Goal: Task Accomplishment & Management: Manage account settings

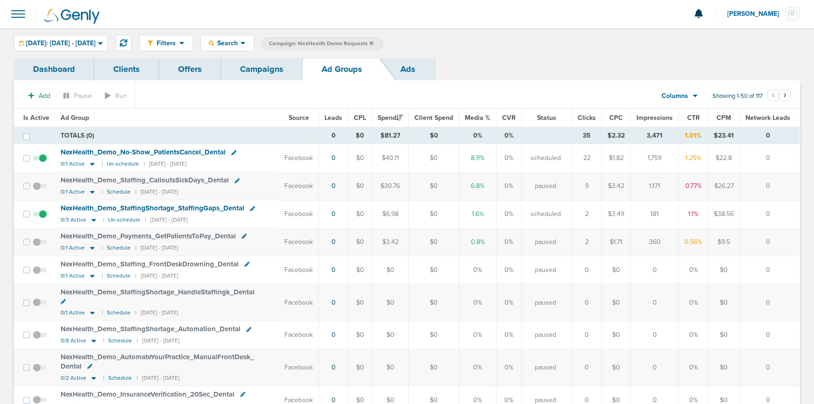
click at [254, 64] on link "Campaigns" at bounding box center [262, 69] width 82 height 22
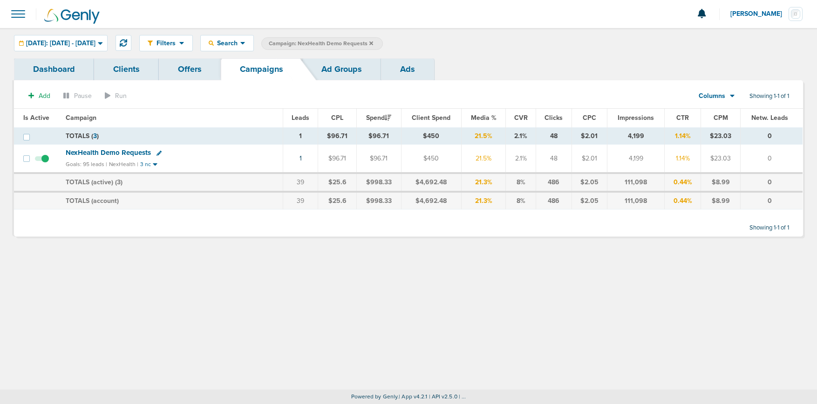
click at [373, 42] on span "Campaign: NexHealth Demo Requests" at bounding box center [321, 44] width 104 height 8
click at [373, 42] on icon at bounding box center [372, 43] width 4 height 4
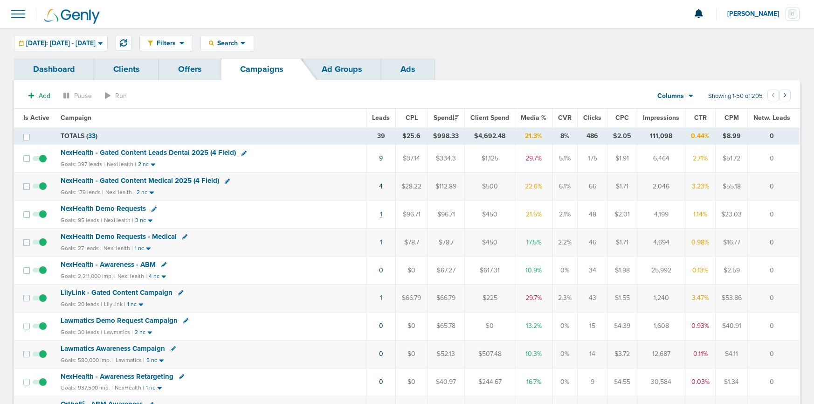
click at [382, 214] on link "1" at bounding box center [381, 214] width 2 height 8
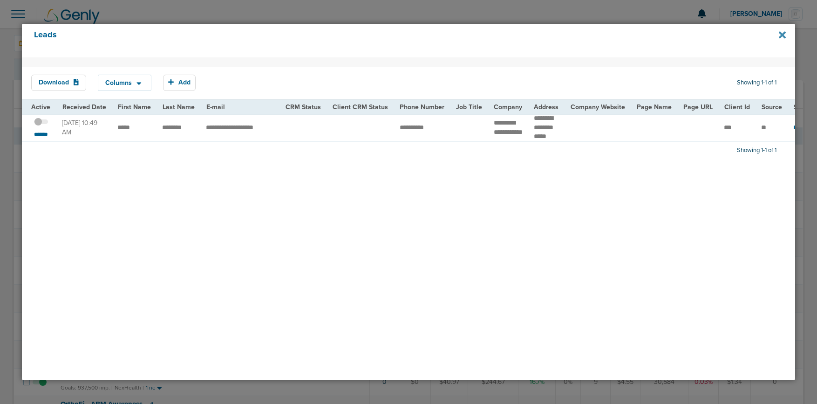
click at [780, 34] on icon at bounding box center [782, 34] width 7 height 7
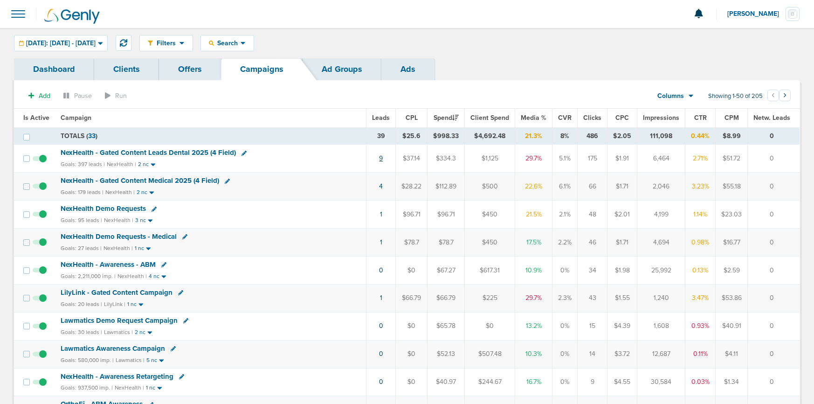
click at [383, 158] on link "9" at bounding box center [381, 158] width 4 height 8
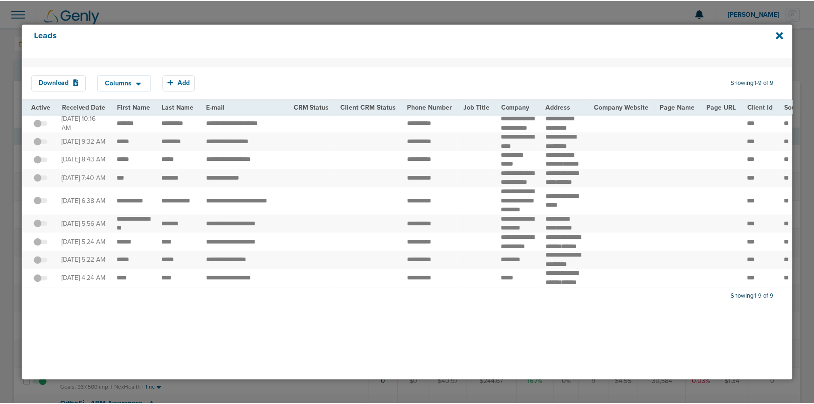
scroll to position [56, 0]
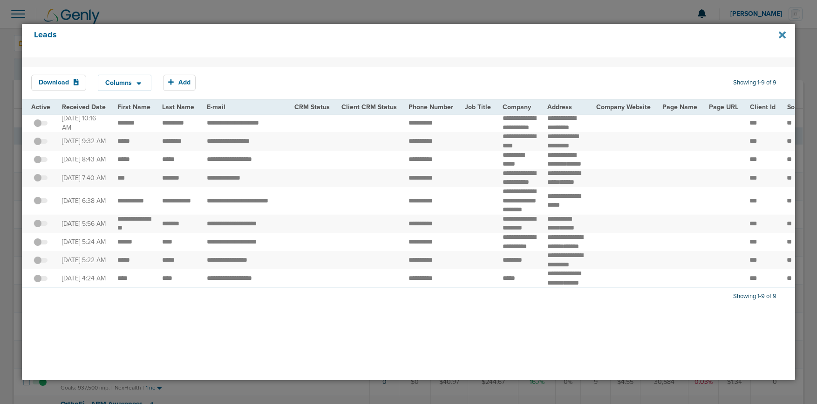
click at [787, 34] on div "Leads" at bounding box center [409, 41] width 774 height 34
click at [784, 35] on icon at bounding box center [782, 34] width 7 height 7
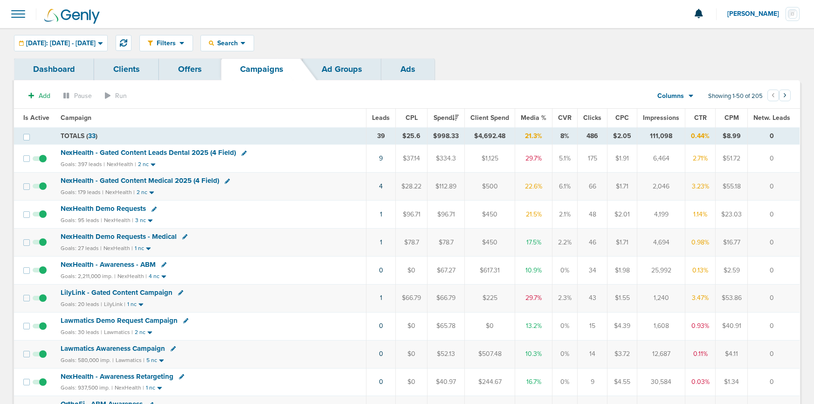
click at [148, 289] on span "LilyLink - Gated Content Campaign" at bounding box center [117, 292] width 112 height 8
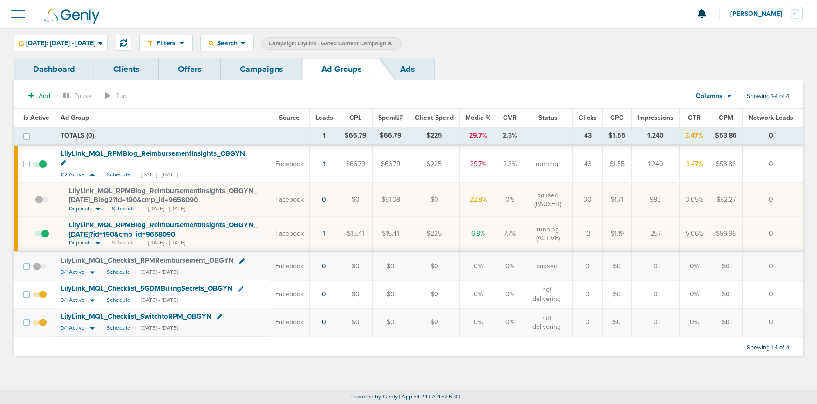
click at [250, 72] on link "Campaigns" at bounding box center [262, 69] width 82 height 22
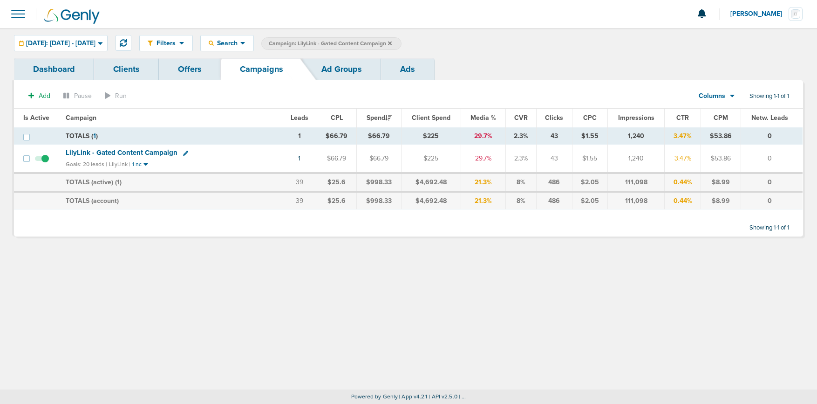
click at [402, 42] on label "Campaign: LilyLink - Gated Content Campaign" at bounding box center [331, 43] width 140 height 13
click at [392, 43] on icon at bounding box center [390, 44] width 4 height 6
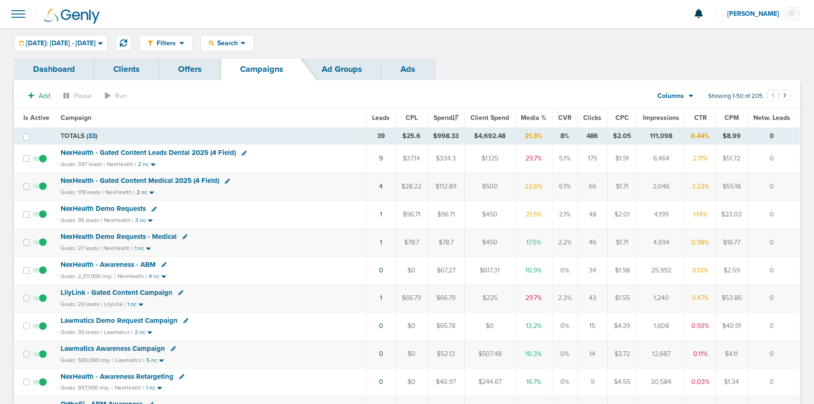
click at [112, 204] on span "NexHealth Demo Requests" at bounding box center [103, 208] width 85 height 8
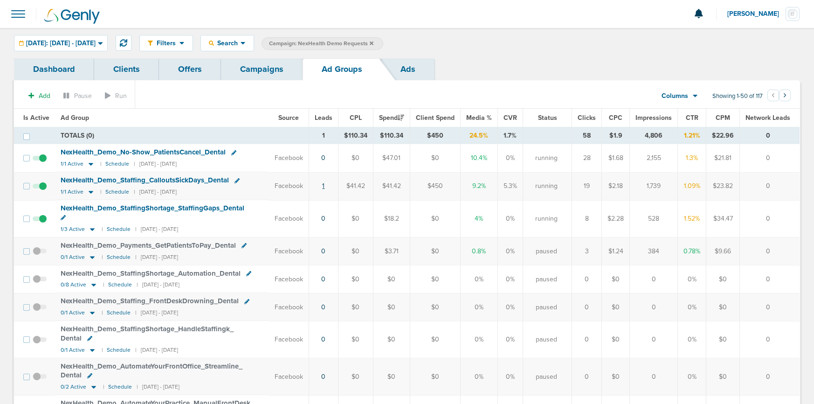
click at [324, 185] on link "1" at bounding box center [323, 186] width 2 height 8
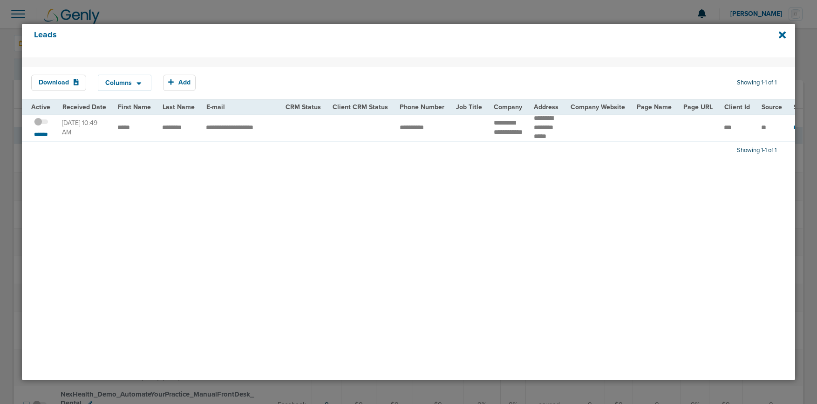
drag, startPoint x: 110, startPoint y: 132, endPoint x: 184, endPoint y: 131, distance: 73.6
drag, startPoint x: 188, startPoint y: 131, endPoint x: 110, endPoint y: 131, distance: 78.8
click at [169, 130] on td "********" at bounding box center [179, 127] width 44 height 27
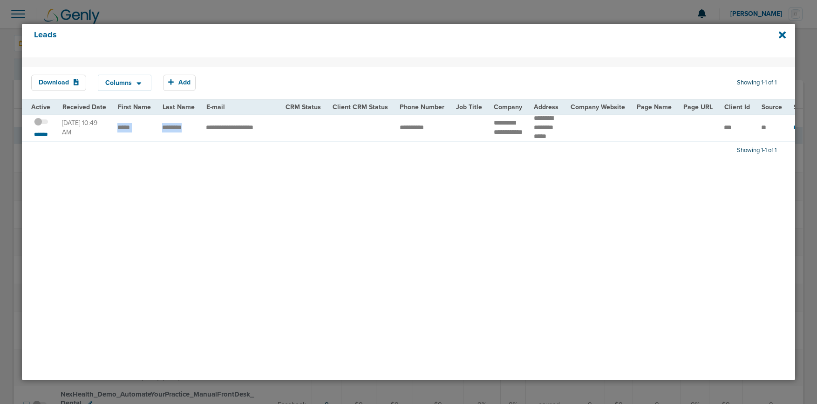
drag, startPoint x: 192, startPoint y: 131, endPoint x: 114, endPoint y: 131, distance: 78.3
click at [137, 134] on td "*****" at bounding box center [134, 127] width 45 height 27
click at [41, 126] on span at bounding box center [41, 126] width 14 height 0
click at [41, 123] on input "checkbox" at bounding box center [41, 123] width 0 height 0
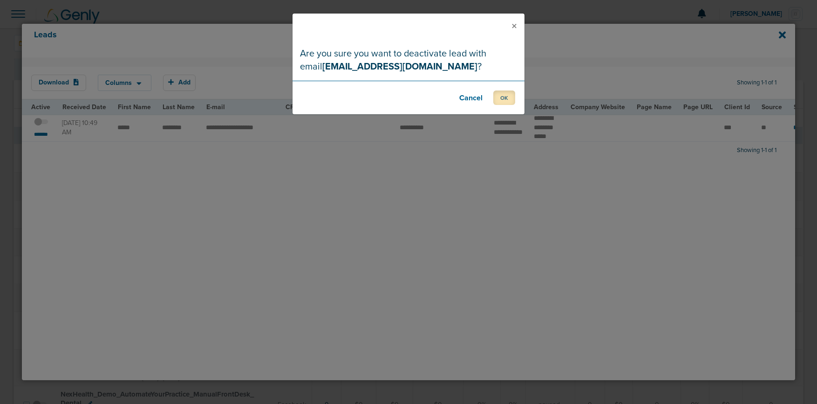
click at [498, 98] on button "OK" at bounding box center [505, 97] width 22 height 14
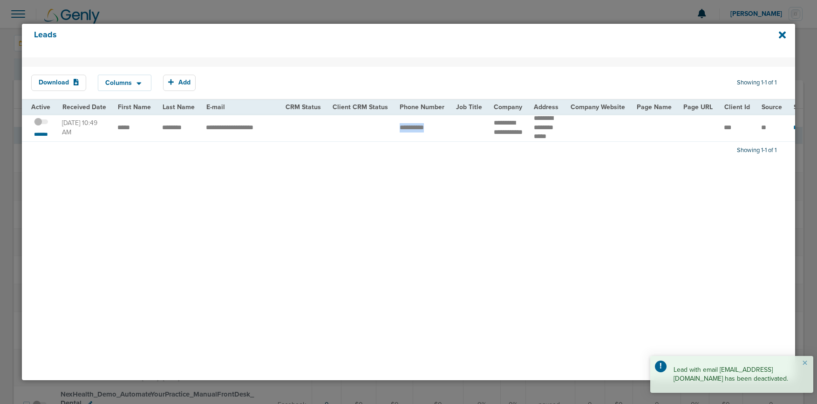
drag, startPoint x: 434, startPoint y: 132, endPoint x: 382, endPoint y: 129, distance: 52.7
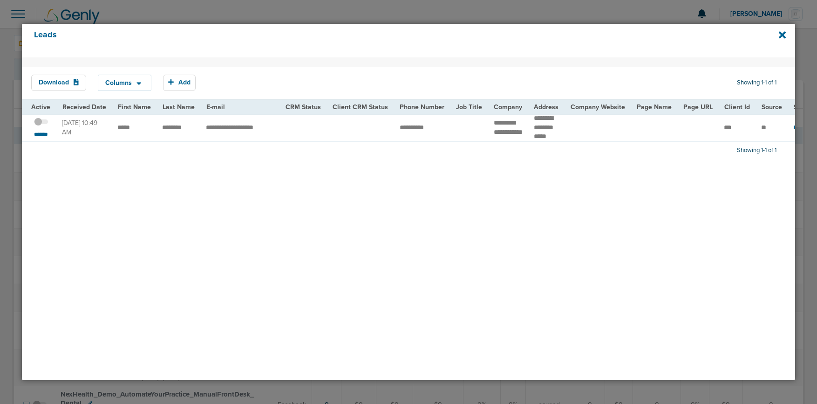
click at [788, 33] on div "Leads" at bounding box center [409, 41] width 774 height 34
click at [782, 34] on icon at bounding box center [782, 34] width 7 height 7
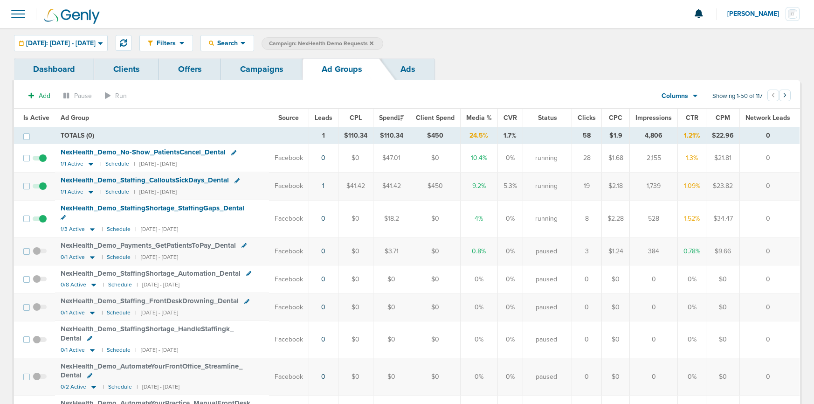
click at [41, 191] on span at bounding box center [40, 191] width 14 height 0
click at [40, 188] on input "checkbox" at bounding box center [40, 188] width 0 height 0
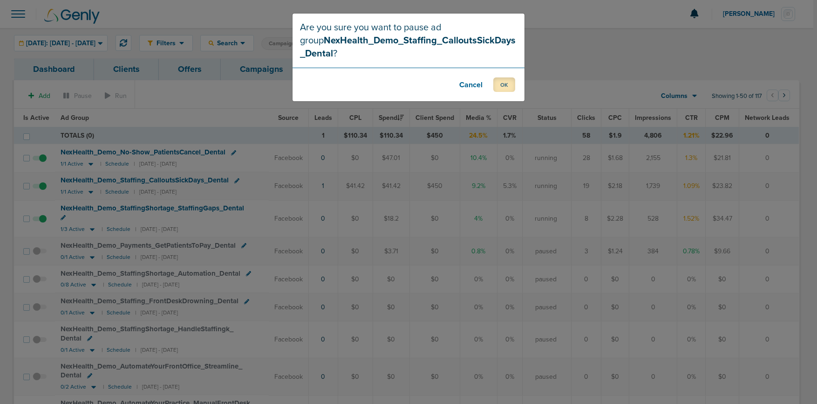
click at [498, 88] on button "OK" at bounding box center [505, 84] width 22 height 14
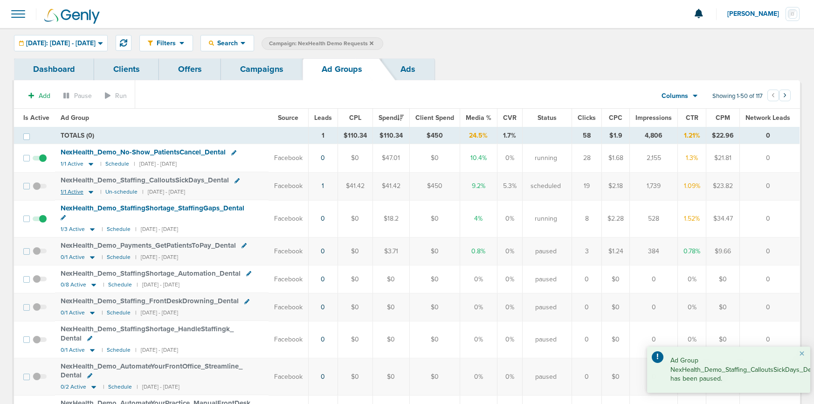
click at [89, 192] on icon at bounding box center [91, 192] width 5 height 3
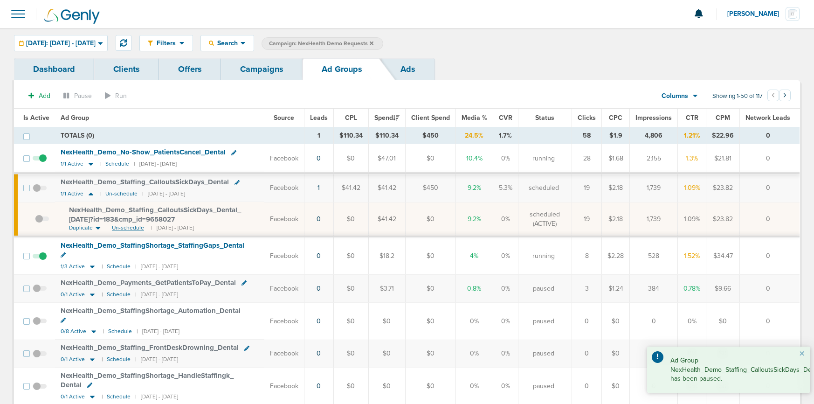
click at [121, 227] on span "Un-schedule" at bounding box center [128, 228] width 32 height 8
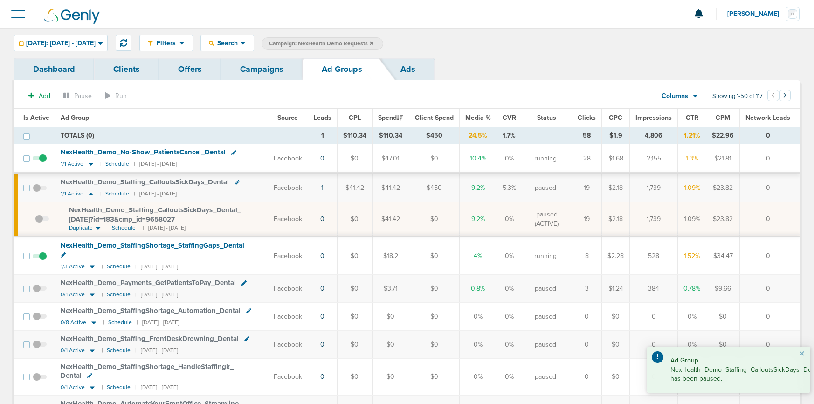
click at [90, 196] on icon at bounding box center [90, 194] width 9 height 8
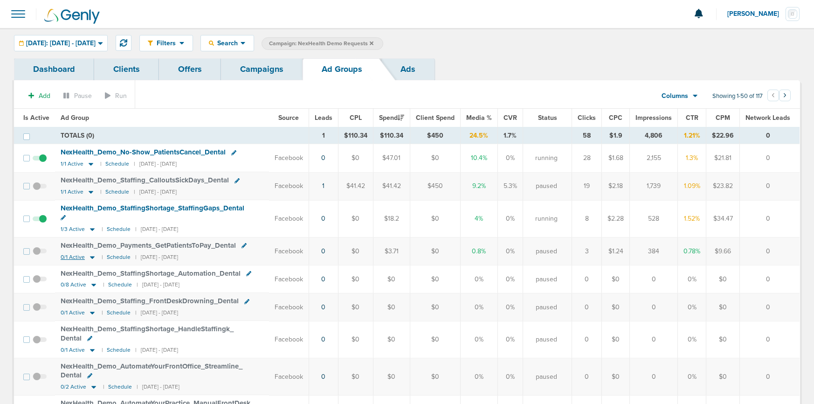
click at [90, 256] on icon at bounding box center [92, 257] width 5 height 3
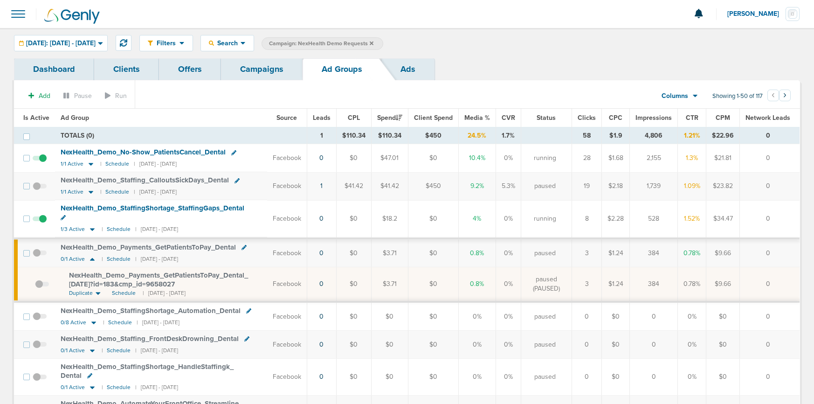
click at [34, 257] on span at bounding box center [40, 257] width 14 height 0
click at [40, 255] on input "checkbox" at bounding box center [40, 255] width 0 height 0
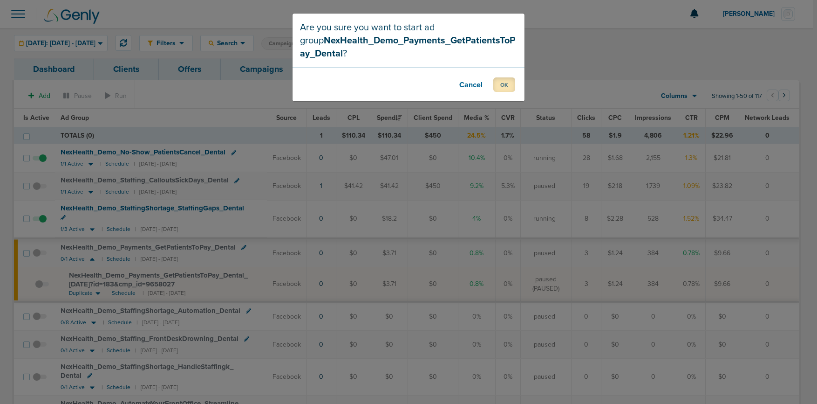
click at [505, 82] on button "OK" at bounding box center [505, 84] width 22 height 14
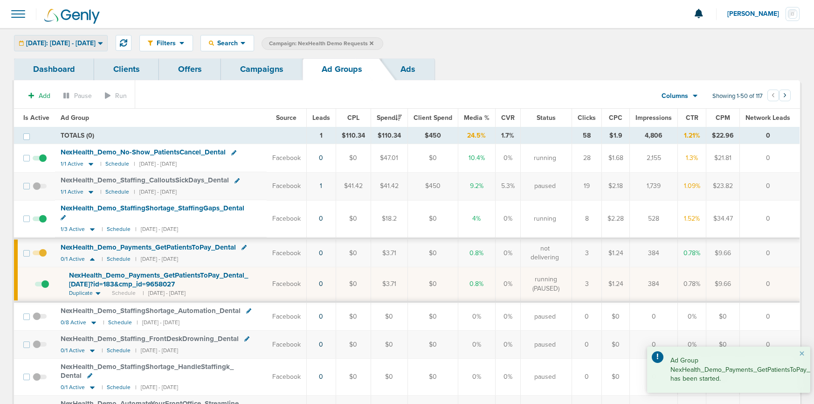
click at [48, 40] on span "[DATE]: [DATE] - [DATE]" at bounding box center [60, 43] width 69 height 7
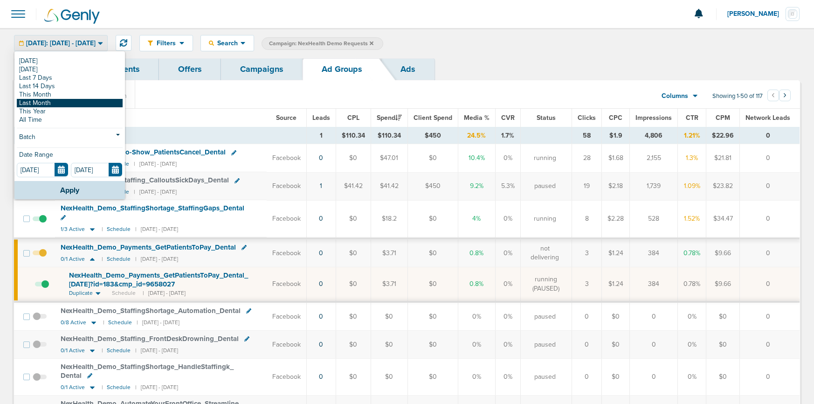
click at [42, 102] on link "Last Month" at bounding box center [70, 103] width 106 height 8
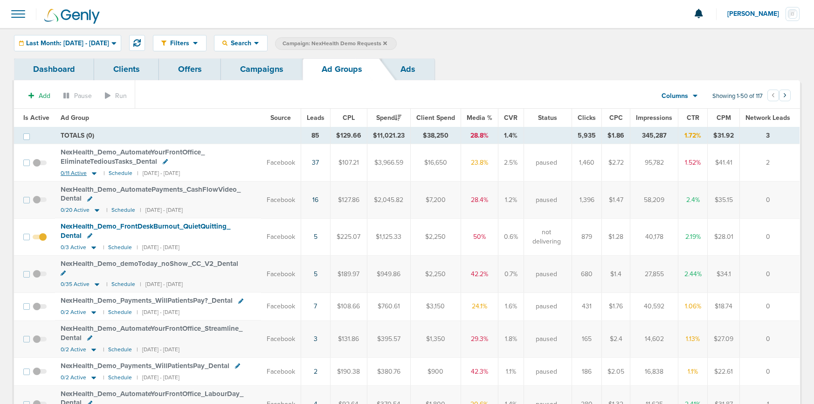
click at [91, 171] on icon at bounding box center [93, 173] width 9 height 8
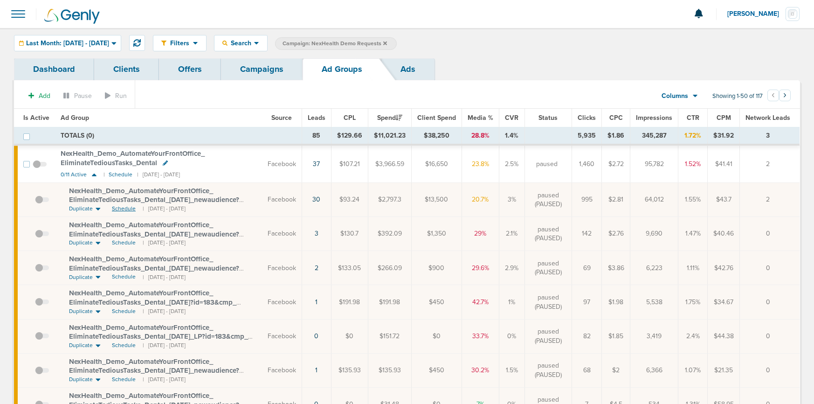
click at [122, 206] on span "Schedule" at bounding box center [124, 209] width 24 height 8
click at [35, 169] on span at bounding box center [40, 169] width 14 height 0
click at [40, 166] on input "checkbox" at bounding box center [40, 166] width 0 height 0
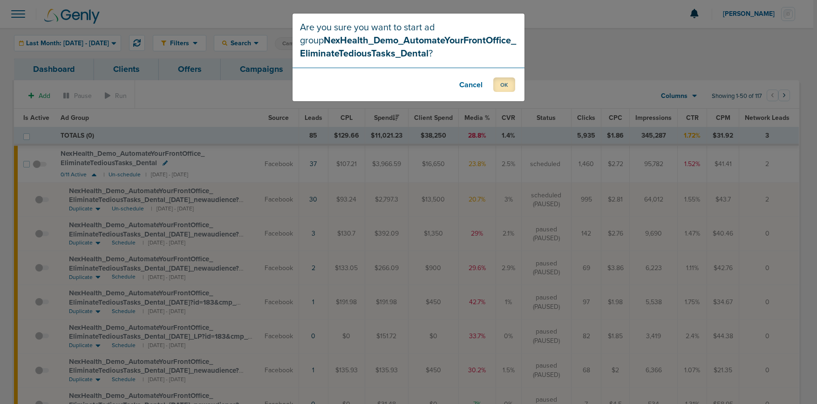
click at [502, 84] on button "OK" at bounding box center [505, 84] width 22 height 14
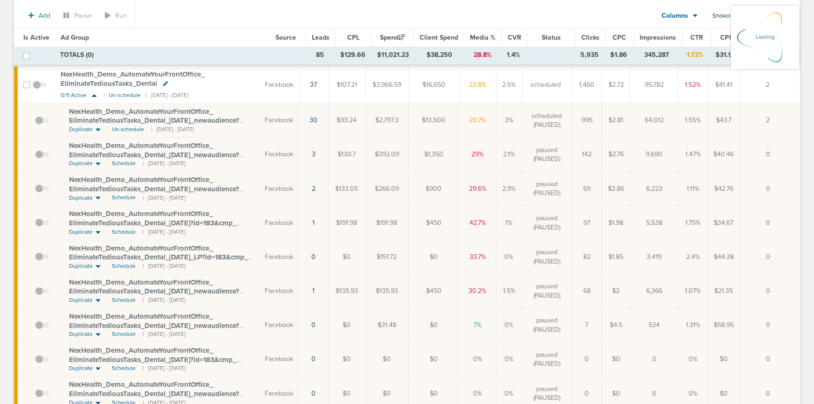
scroll to position [48, 0]
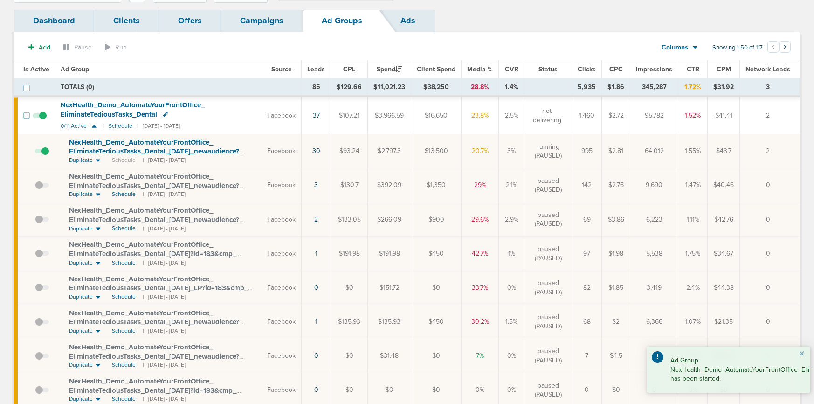
click at [261, 24] on link "Campaigns" at bounding box center [262, 21] width 82 height 22
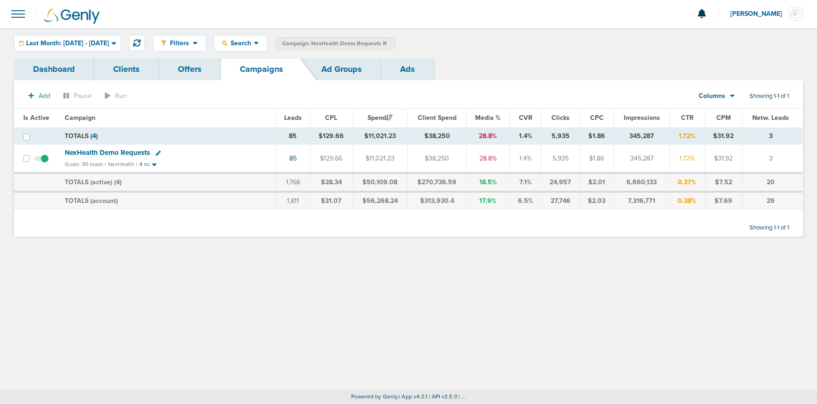
click at [387, 42] on icon at bounding box center [385, 43] width 4 height 4
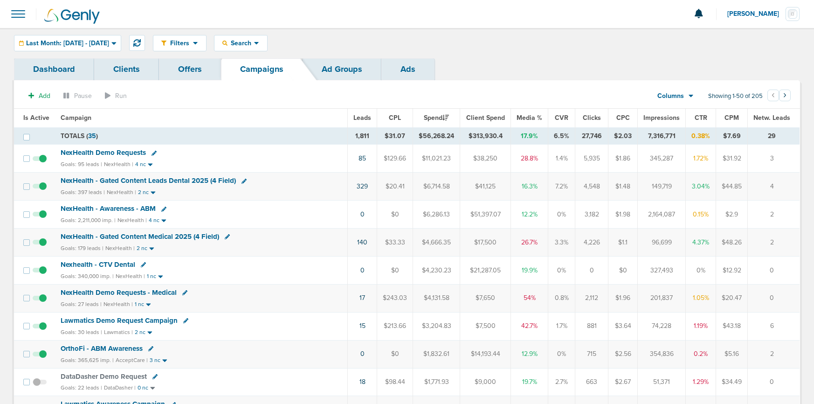
click at [153, 153] on icon at bounding box center [153, 153] width 5 height 5
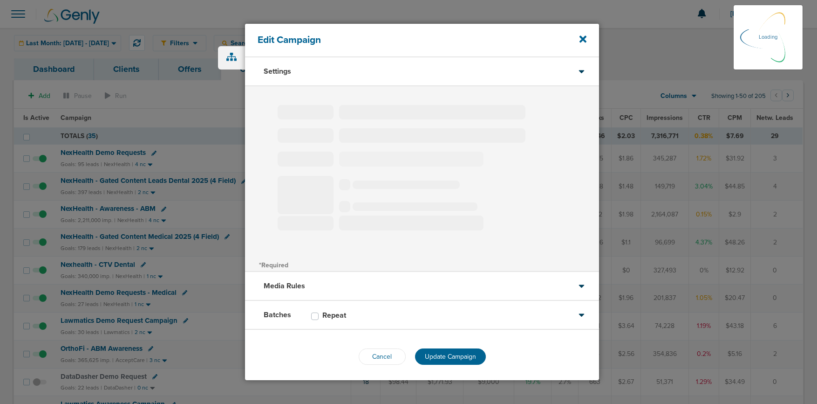
type input "NexHealth Demo Requests"
select select "Leads"
radio input "true"
select select "readWrite"
type input "25"
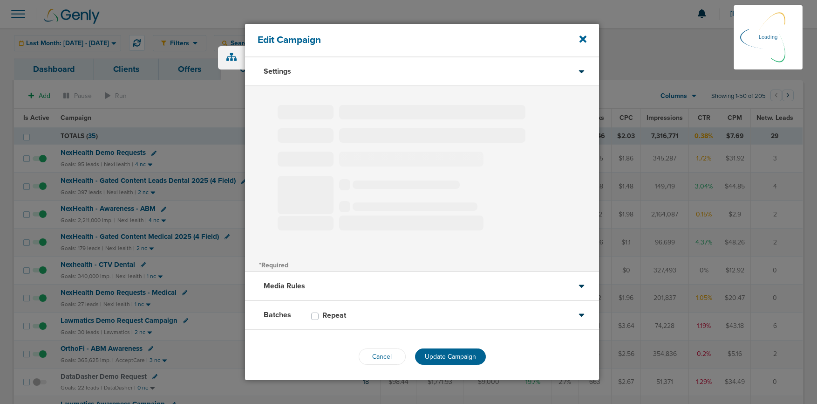
select select "1"
select select "2"
select select "3"
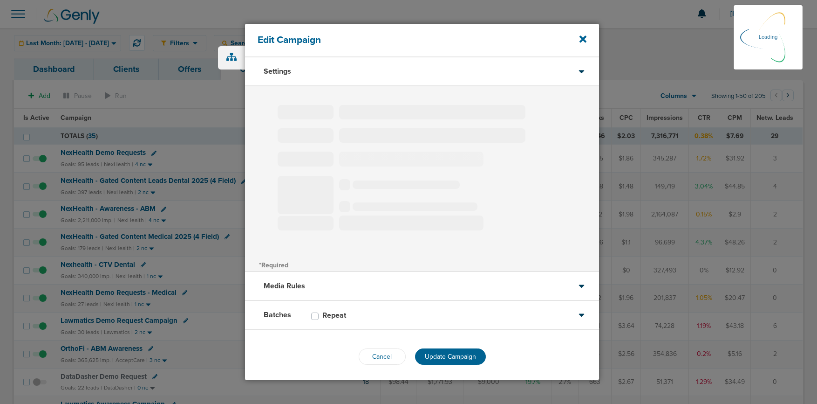
select select "3"
select select "4"
select select "6"
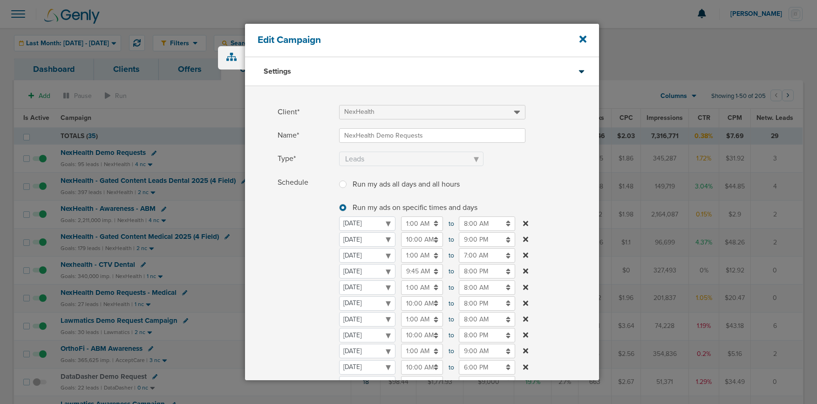
scroll to position [221, 0]
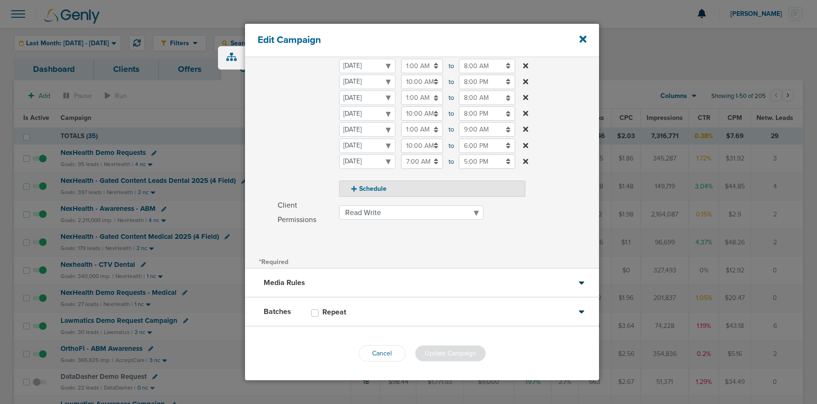
click at [355, 280] on div "Media Rules" at bounding box center [422, 282] width 354 height 29
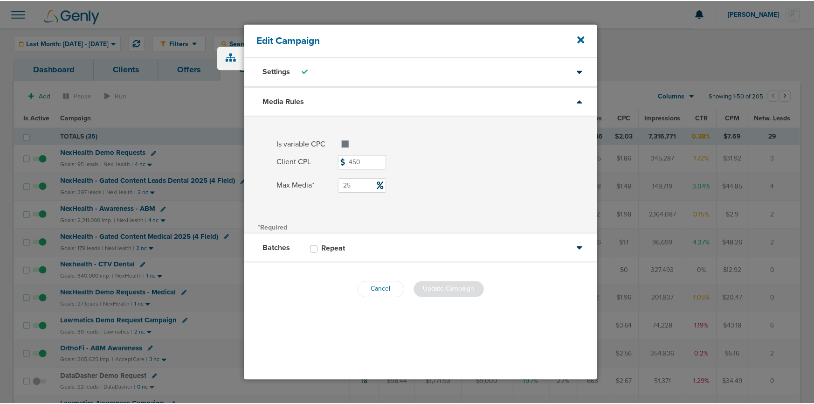
scroll to position [0, 0]
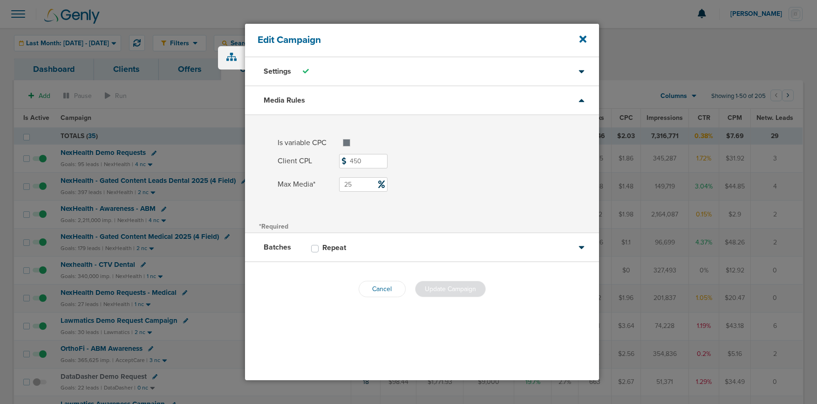
click at [587, 39] on div "Edit Campaign" at bounding box center [422, 41] width 354 height 34
click at [583, 40] on icon at bounding box center [583, 39] width 7 height 7
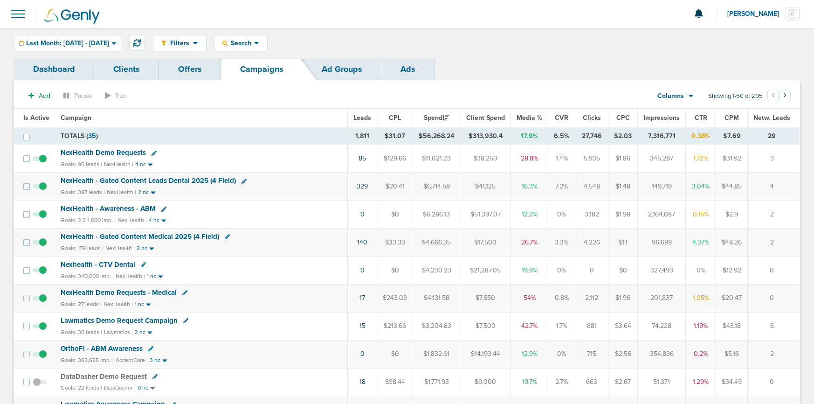
click at [114, 151] on span "NexHealth Demo Requests" at bounding box center [103, 152] width 85 height 8
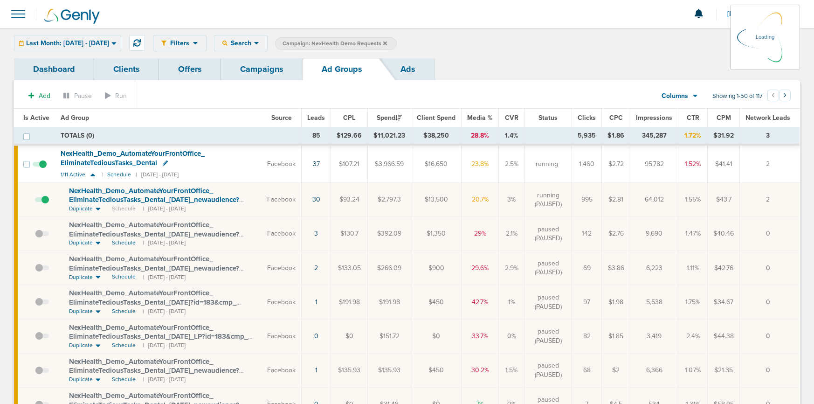
click at [83, 42] on div "Last Month: [DATE] - [DATE] [DATE] [DATE] Last 7 Days Last 14 Days This Month L…" at bounding box center [67, 43] width 107 height 16
click at [117, 41] on icon at bounding box center [113, 43] width 5 height 8
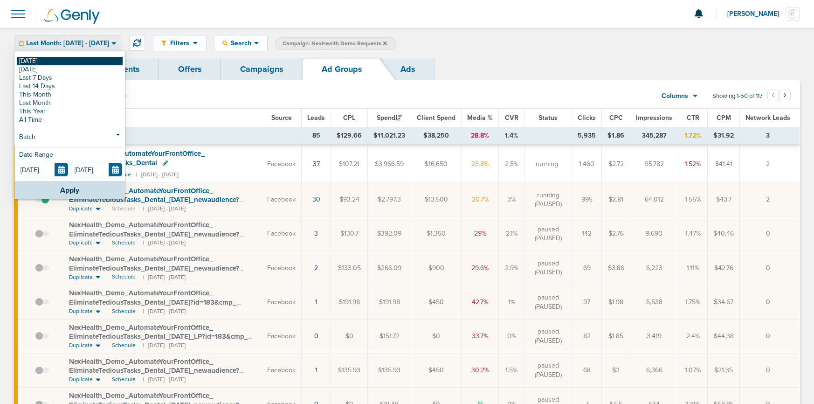
click at [89, 59] on link "[DATE]" at bounding box center [70, 61] width 106 height 8
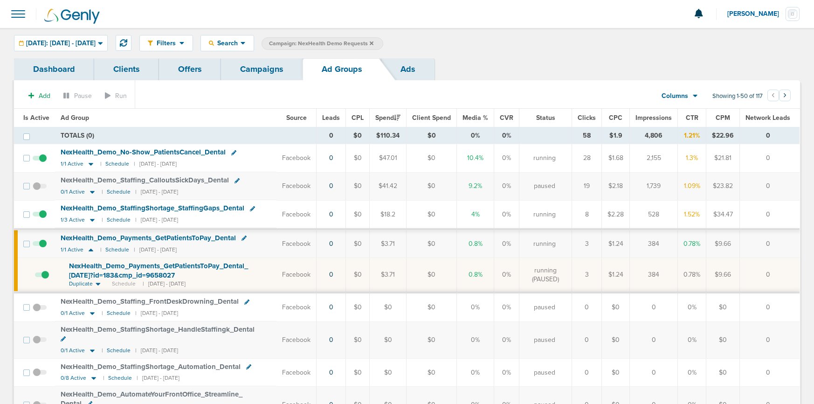
click at [255, 60] on link "Campaigns" at bounding box center [262, 69] width 82 height 22
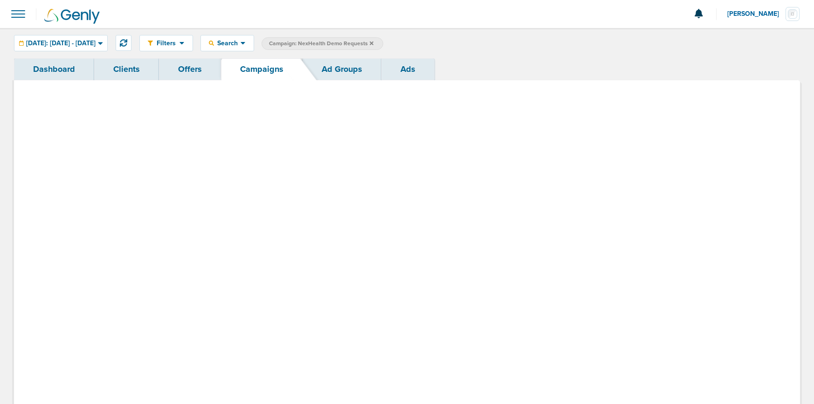
click at [255, 69] on link "Campaigns" at bounding box center [262, 69] width 82 height 22
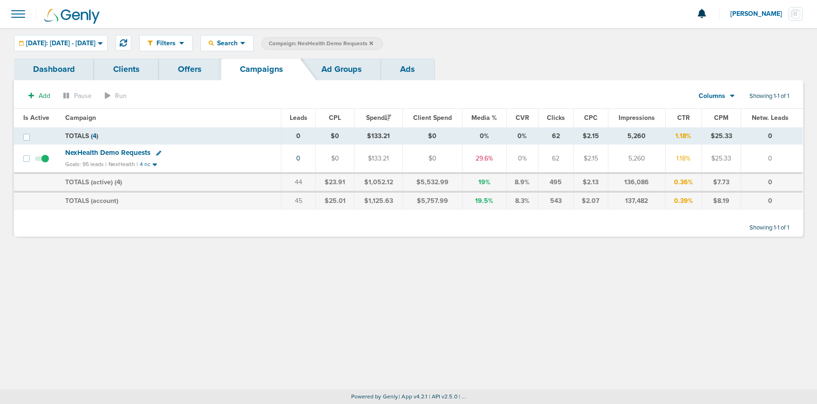
click at [373, 43] on icon at bounding box center [372, 44] width 4 height 6
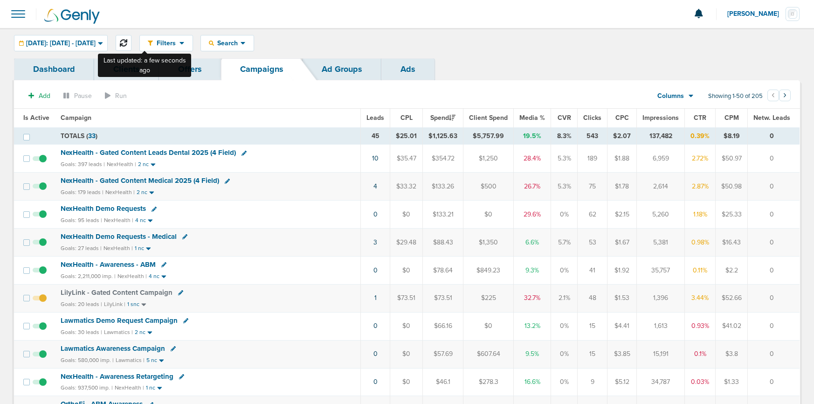
click at [127, 41] on icon at bounding box center [123, 42] width 7 height 7
click at [178, 292] on icon at bounding box center [180, 292] width 5 height 5
select select
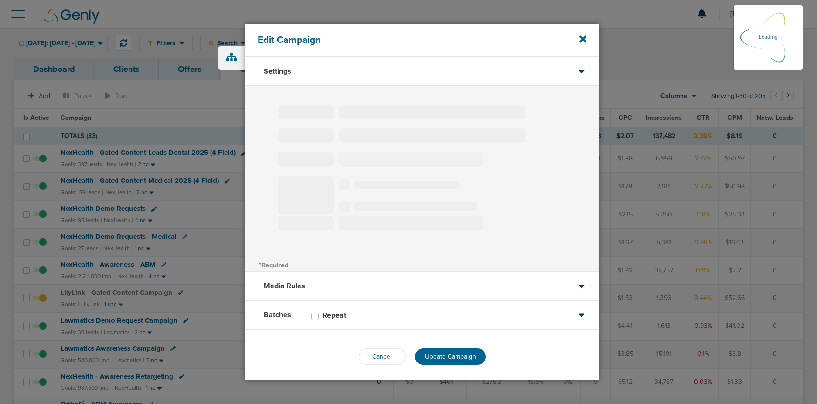
type input "LilyLink - Gated Content Campaign"
select select "Leads"
radio input "true"
select select "readOnly"
select select "1"
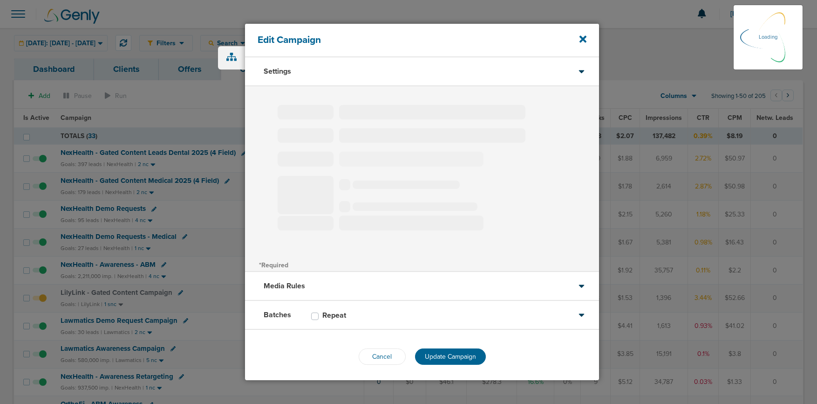
select select "2"
select select "3"
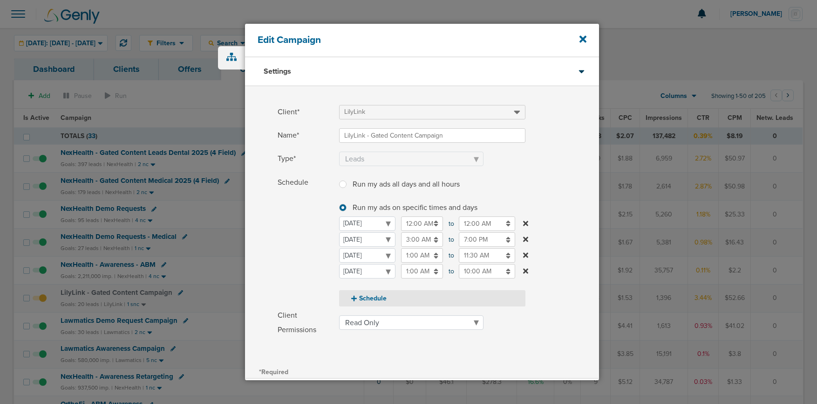
click at [368, 301] on button "Schedule" at bounding box center [432, 298] width 186 height 16
select select "4"
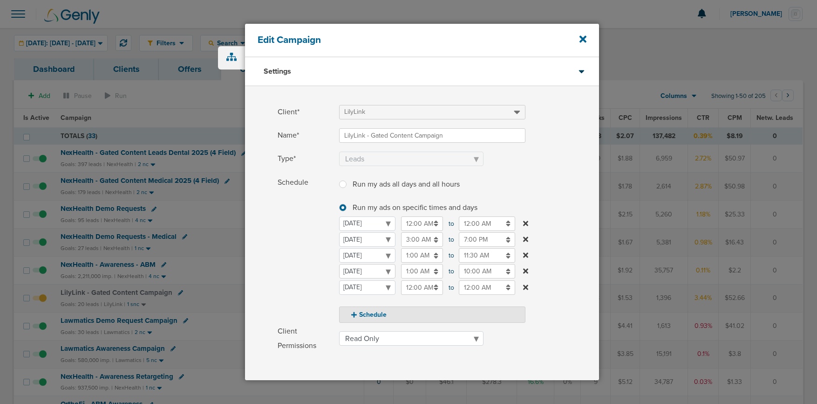
click at [364, 270] on select "[DATE] [DATE] [DATE] [DATE] [DATE] [DATE] [DATE]" at bounding box center [367, 271] width 56 height 14
select select "2"
click at [415, 272] on input "1:00 AM" at bounding box center [422, 271] width 42 height 14
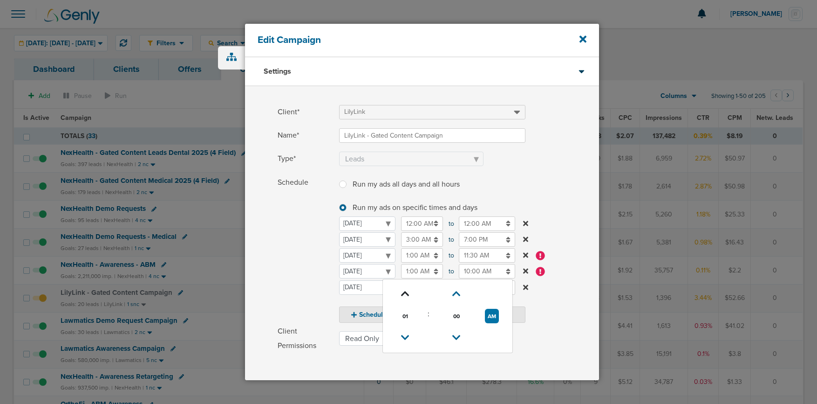
click at [404, 291] on icon at bounding box center [405, 294] width 8 height 6
click at [494, 314] on button "AM" at bounding box center [492, 316] width 14 height 14
type input "2:00 PM"
click at [484, 272] on input "10:00 AM" at bounding box center [487, 271] width 56 height 14
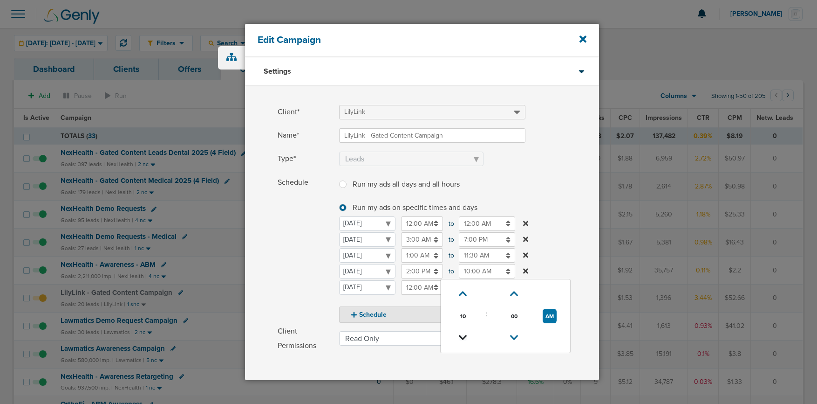
click at [461, 335] on icon at bounding box center [463, 338] width 8 height 6
click at [548, 312] on button "AM" at bounding box center [550, 316] width 14 height 14
type input "7:00 PM"
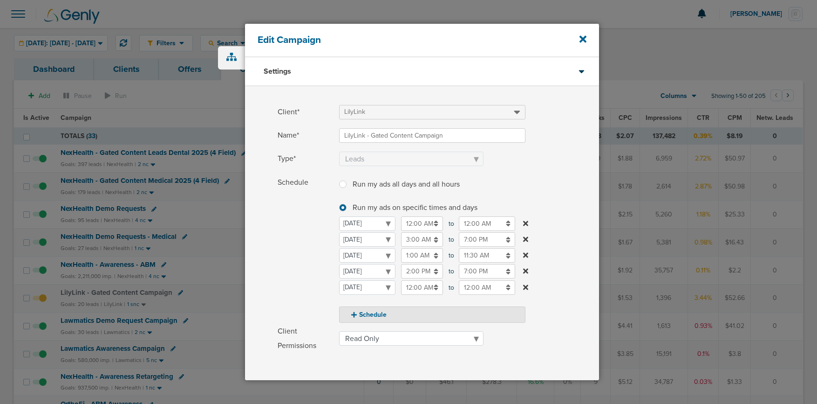
click at [302, 268] on span "Schedule" at bounding box center [306, 248] width 56 height 147
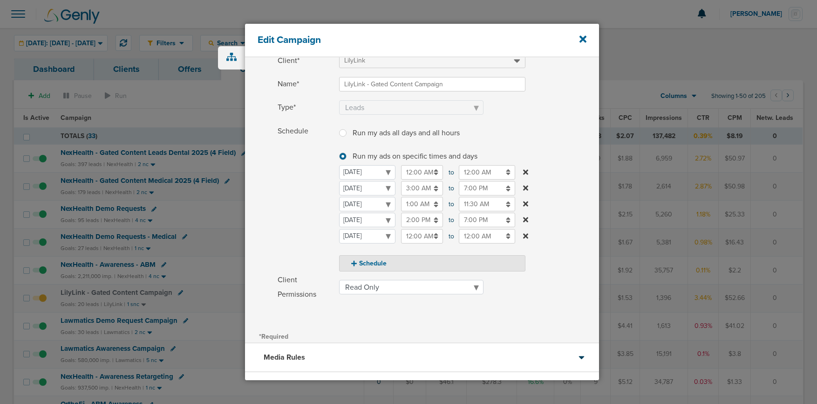
scroll to position [54, 0]
click at [356, 259] on icon at bounding box center [354, 261] width 6 height 7
select select "3"
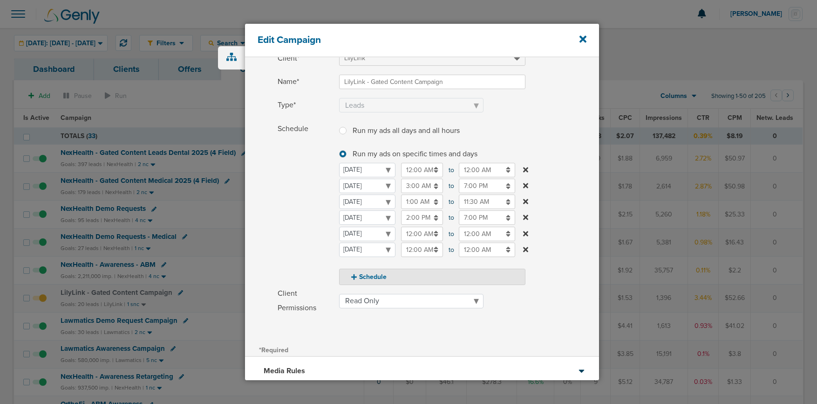
click at [416, 237] on input "12:00 AM" at bounding box center [422, 233] width 42 height 14
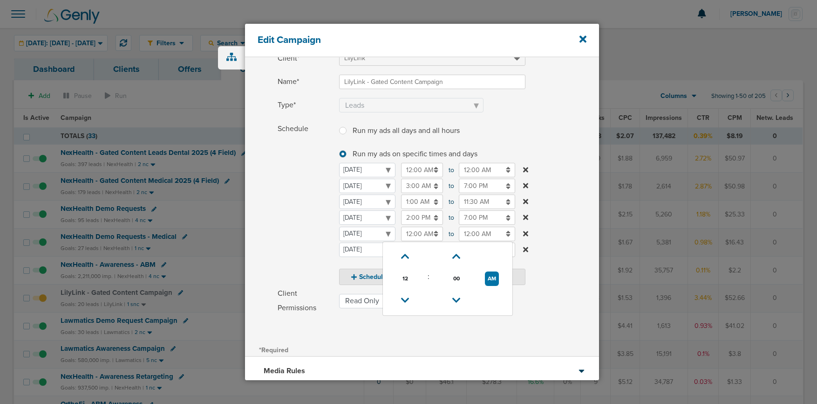
drag, startPoint x: 405, startPoint y: 258, endPoint x: 460, endPoint y: 245, distance: 56.1
click at [409, 256] on icon at bounding box center [405, 257] width 8 height 6
type input "1:00 AM"
click at [481, 238] on input "12:00 AM" at bounding box center [487, 233] width 56 height 14
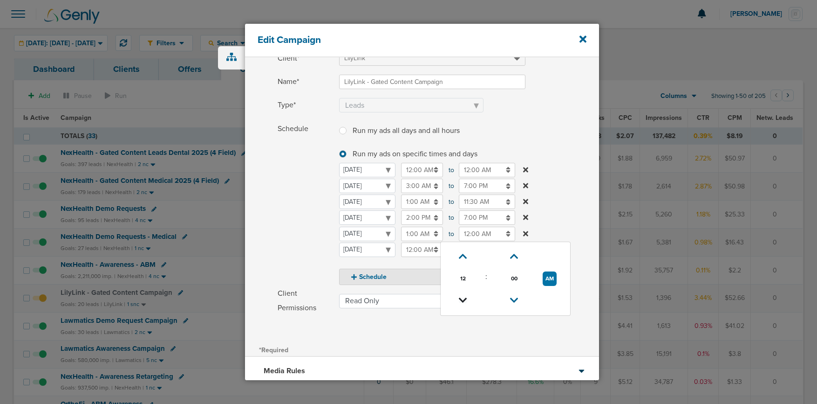
click at [462, 297] on icon at bounding box center [463, 300] width 8 height 6
type input "10:00 PM"
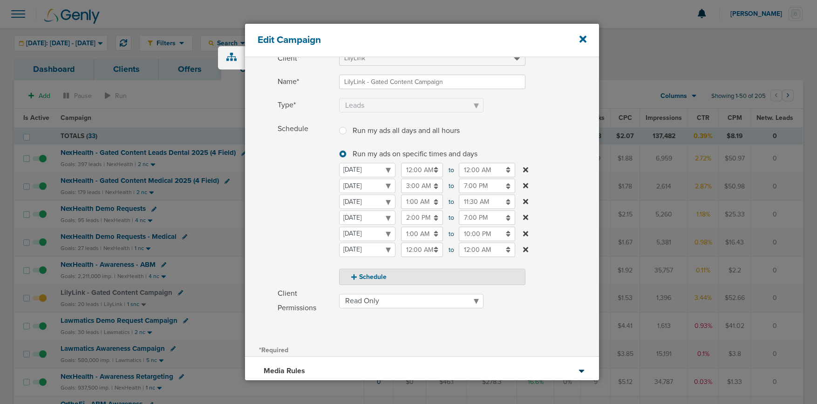
click at [287, 255] on span "Schedule" at bounding box center [306, 203] width 56 height 163
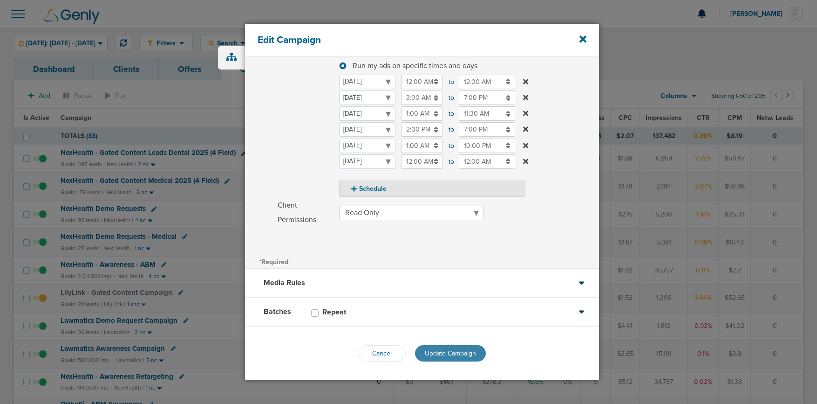
click at [425, 353] on span "Update Campaign" at bounding box center [450, 353] width 51 height 8
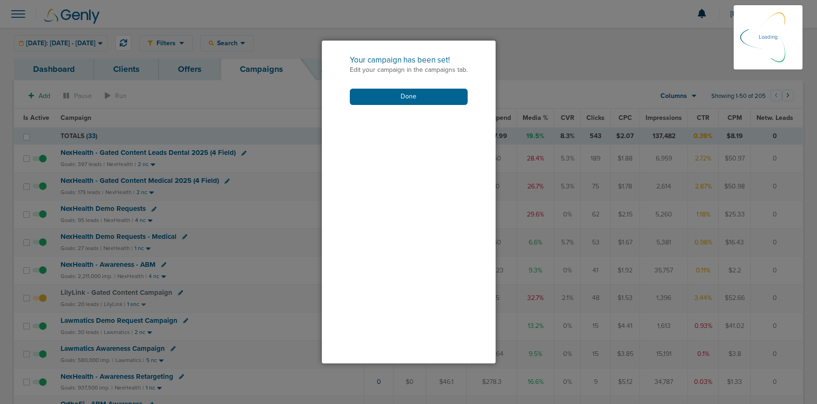
scroll to position [112, 0]
drag, startPoint x: 368, startPoint y: 99, endPoint x: 268, endPoint y: 157, distance: 115.5
click at [369, 100] on button "Done" at bounding box center [409, 97] width 118 height 16
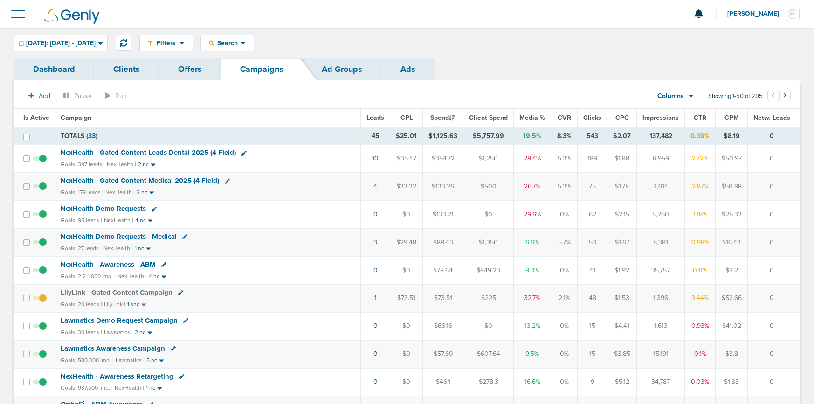
click at [150, 293] on span "LilyLink - Gated Content Campaign" at bounding box center [117, 292] width 112 height 8
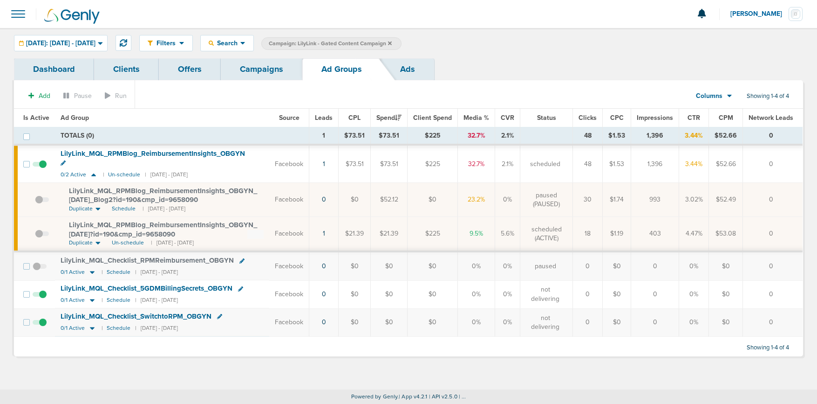
click at [256, 72] on link "Campaigns" at bounding box center [262, 69] width 82 height 22
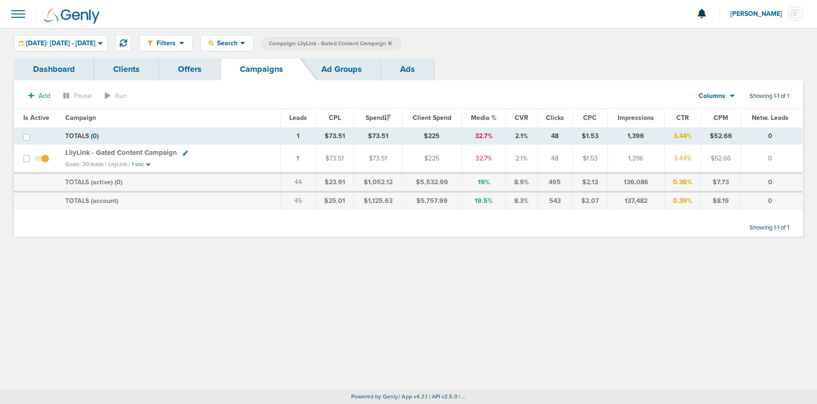
click at [183, 151] on icon at bounding box center [185, 153] width 5 height 5
select select
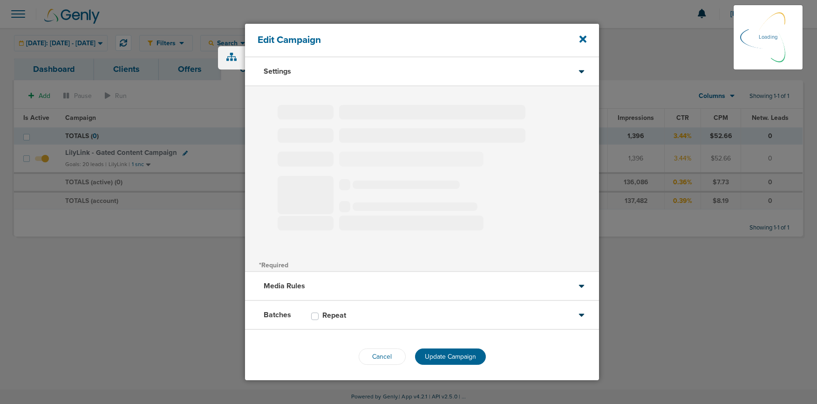
type input "LilyLink - Gated Content Campaign"
select select "Leads"
radio input "true"
select select "readOnly"
select select "1"
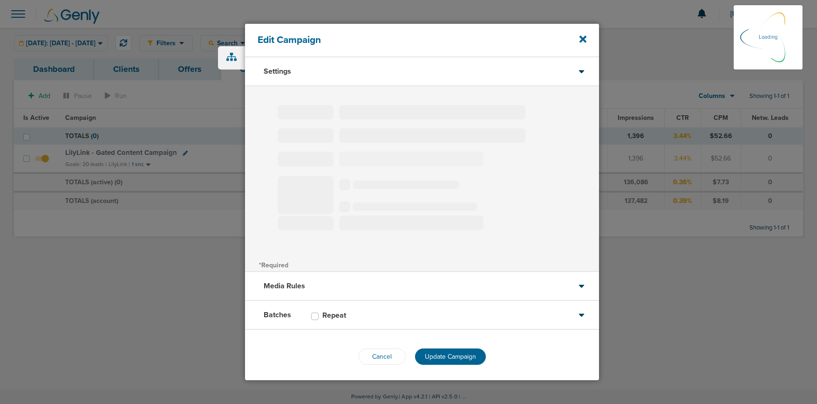
select select "2"
select select "3"
select select "4"
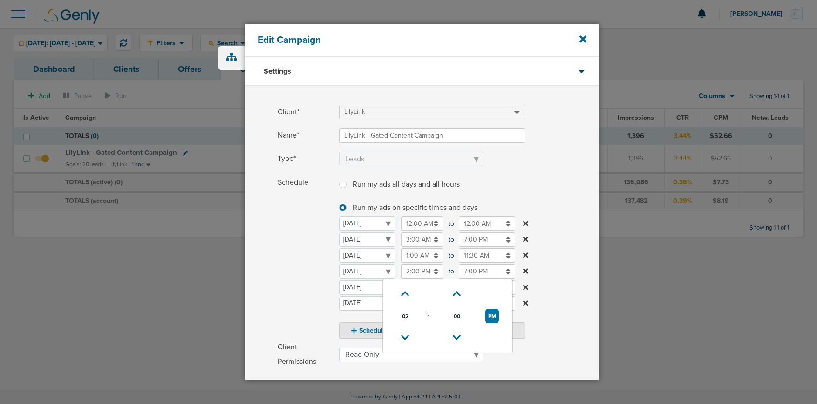
click at [419, 271] on input "2:00 PM" at bounding box center [422, 271] width 42 height 14
click at [408, 335] on icon at bounding box center [405, 338] width 8 height 6
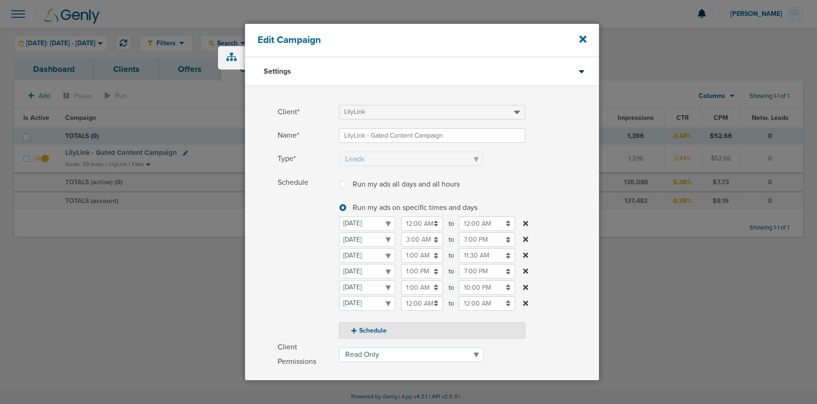
click at [257, 286] on div "Schedule Run my ads all days and all hours Run my ads all days and all hours Ru…" at bounding box center [422, 256] width 354 height 163
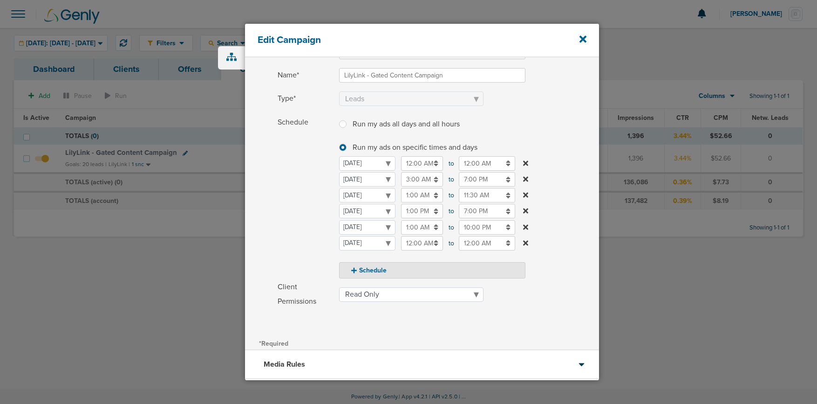
scroll to position [142, 0]
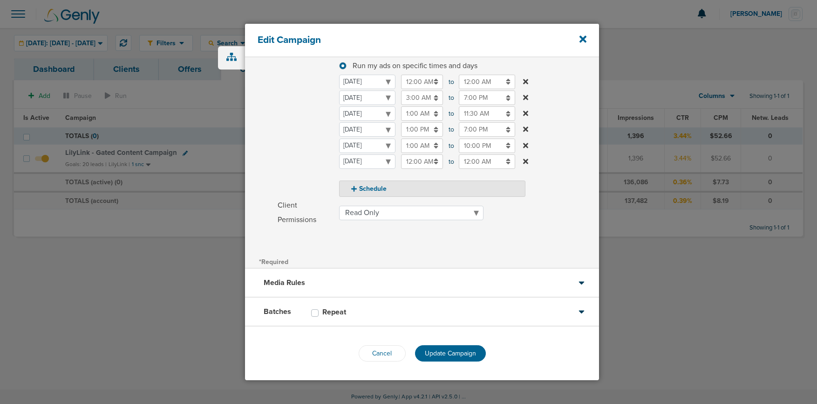
click at [412, 128] on input "1:00 PM" at bounding box center [422, 129] width 42 height 14
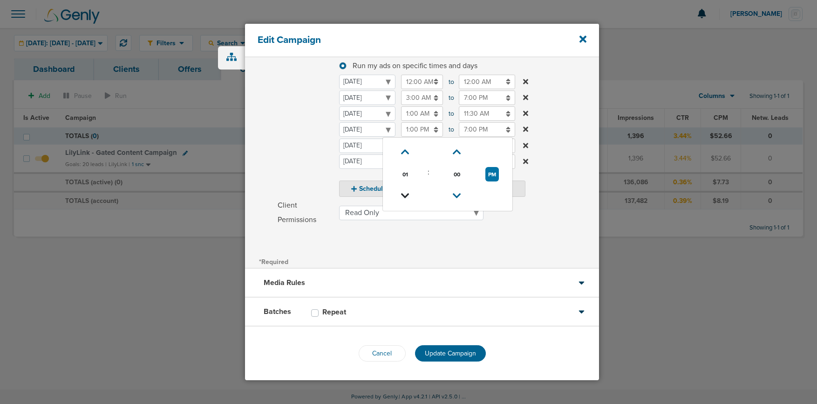
click at [405, 193] on icon at bounding box center [405, 196] width 8 height 6
type input "12:00 PM"
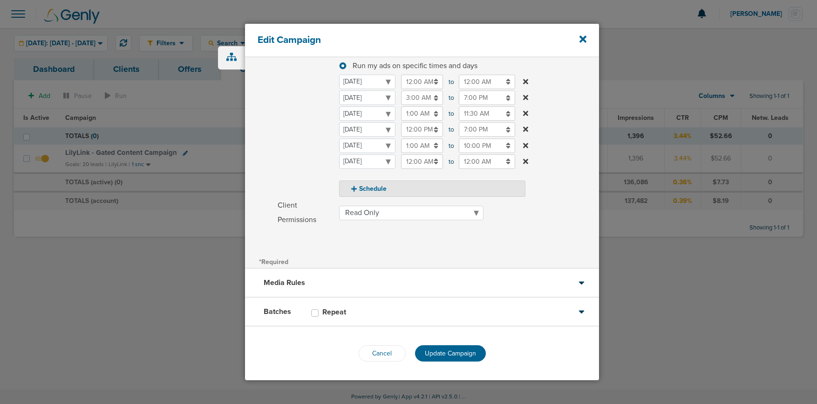
drag, startPoint x: 325, startPoint y: 174, endPoint x: 314, endPoint y: 170, distance: 11.9
click at [317, 172] on span "Schedule" at bounding box center [306, 115] width 56 height 163
click at [445, 349] on span "Update Campaign" at bounding box center [450, 353] width 51 height 8
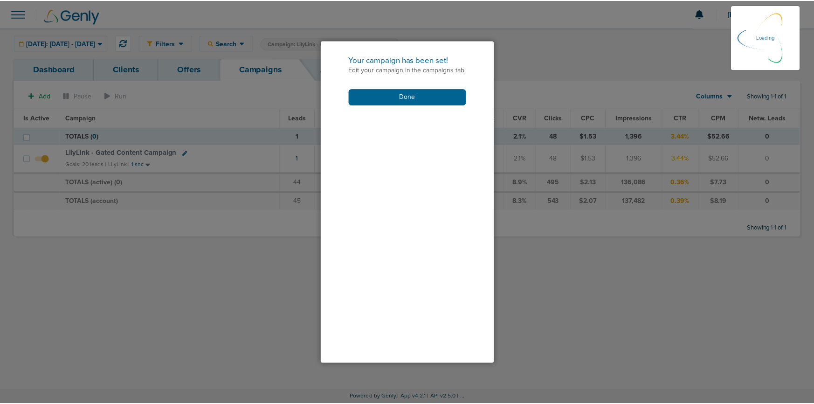
scroll to position [112, 0]
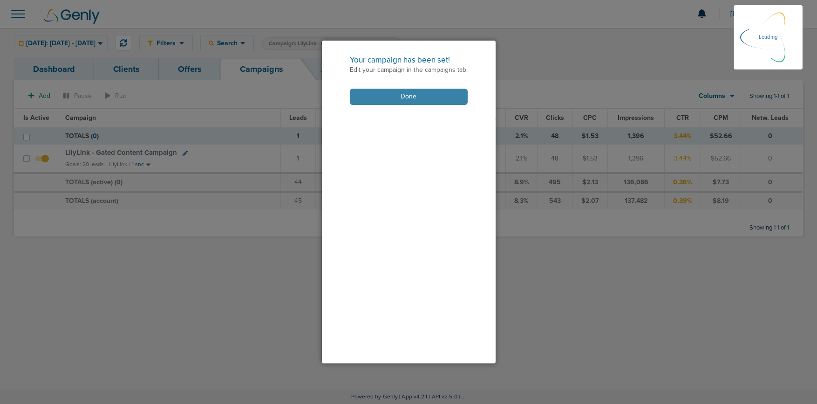
click at [404, 98] on button "Done" at bounding box center [409, 97] width 118 height 16
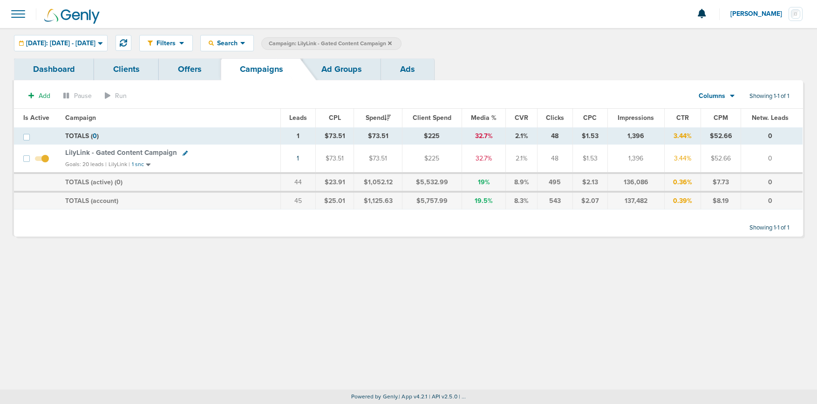
click at [392, 40] on span "Campaign: LilyLink - Gated Content Campaign" at bounding box center [330, 44] width 123 height 8
click at [392, 41] on span "Campaign: LilyLink - Gated Content Campaign" at bounding box center [330, 44] width 123 height 8
click at [392, 43] on icon at bounding box center [390, 43] width 4 height 4
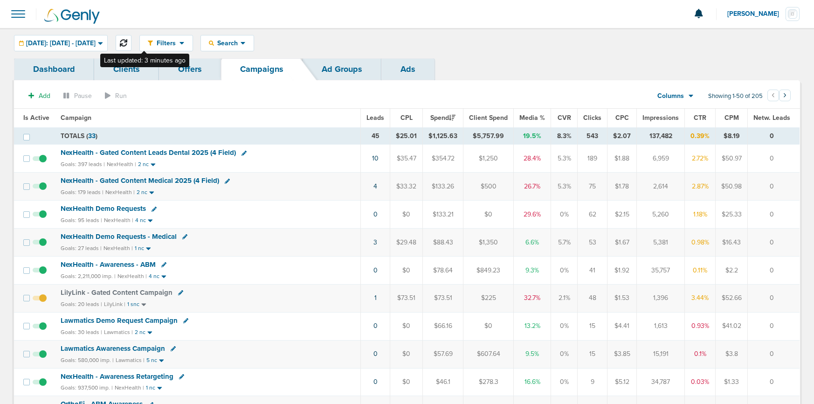
click at [127, 41] on icon at bounding box center [123, 42] width 7 height 7
click at [377, 240] on link "3" at bounding box center [375, 242] width 4 height 8
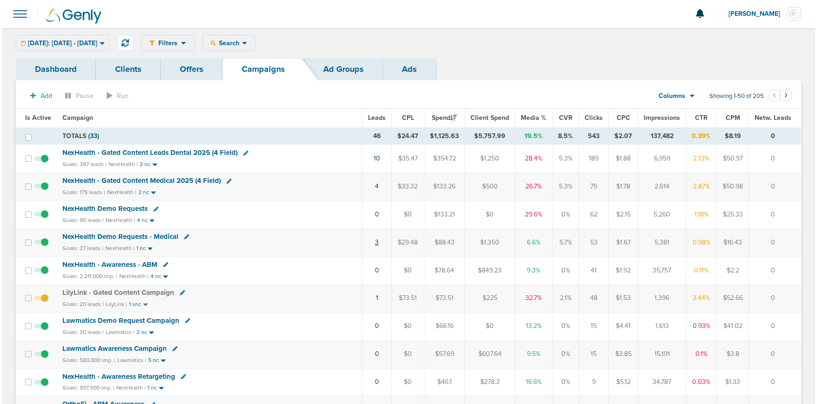
scroll to position [3, 0]
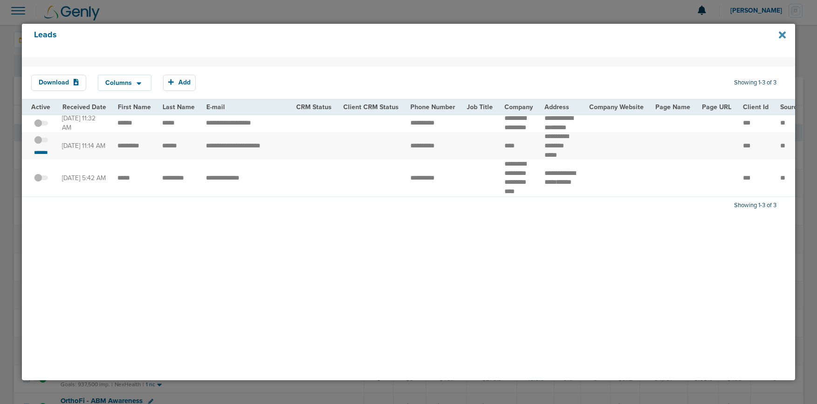
click at [782, 35] on icon at bounding box center [782, 34] width 7 height 7
click at [781, 34] on icon at bounding box center [782, 34] width 7 height 7
click at [785, 34] on icon at bounding box center [782, 34] width 7 height 7
